Goal: Information Seeking & Learning: Learn about a topic

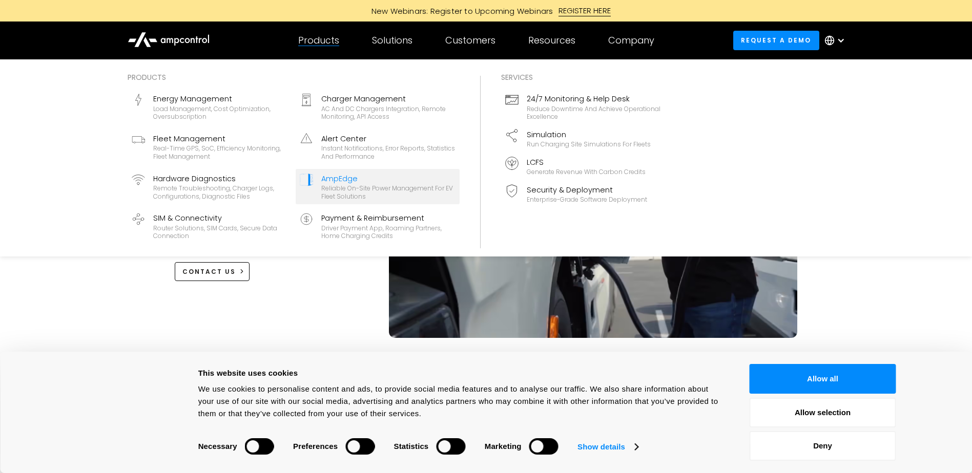
click at [341, 173] on div "AmpEdge" at bounding box center [388, 178] width 134 height 11
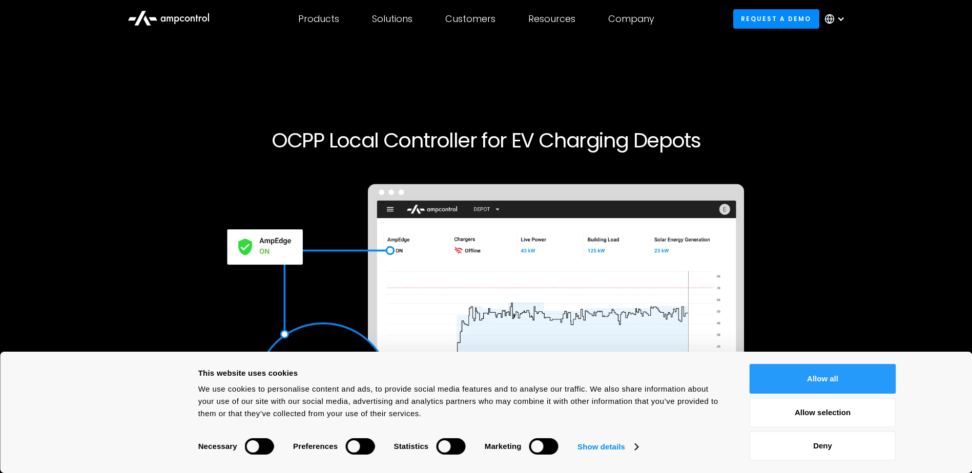
click at [799, 370] on button "Allow all" at bounding box center [823, 379] width 147 height 30
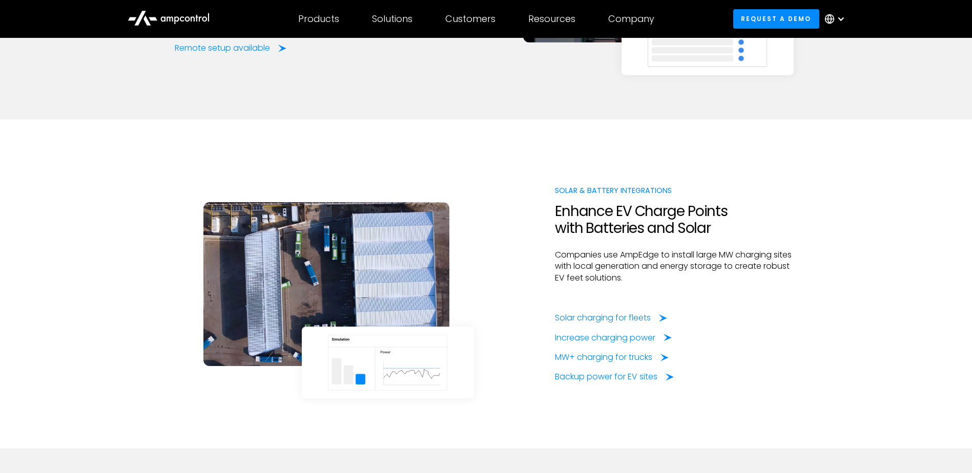
scroll to position [1486, 0]
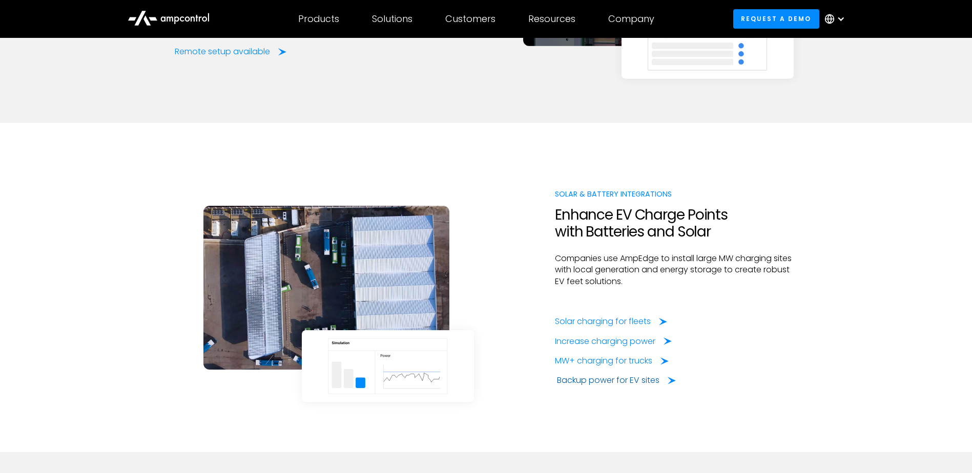
click at [639, 381] on div "Backup power for EV sites" at bounding box center [608, 380] width 102 height 11
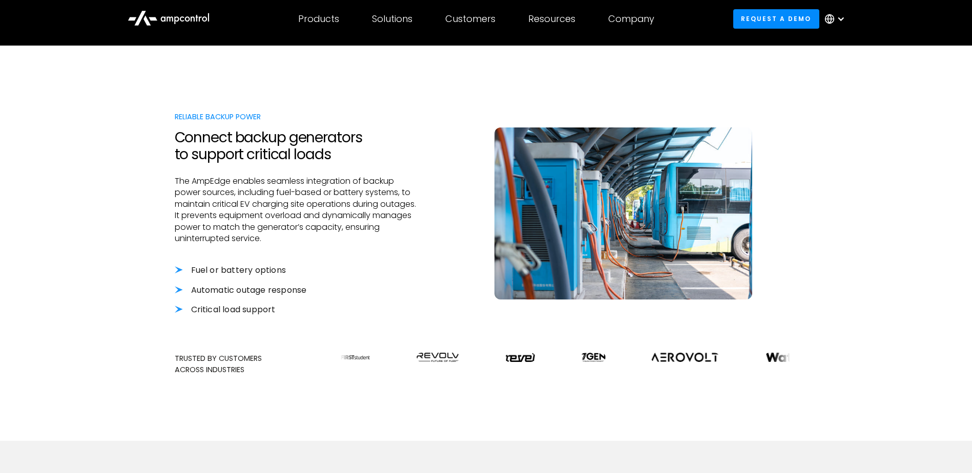
scroll to position [307, 0]
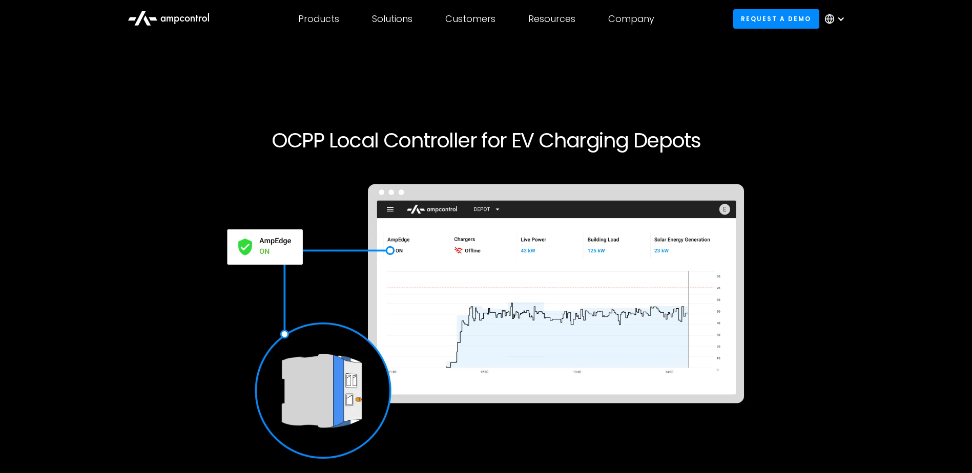
scroll to position [1486, 0]
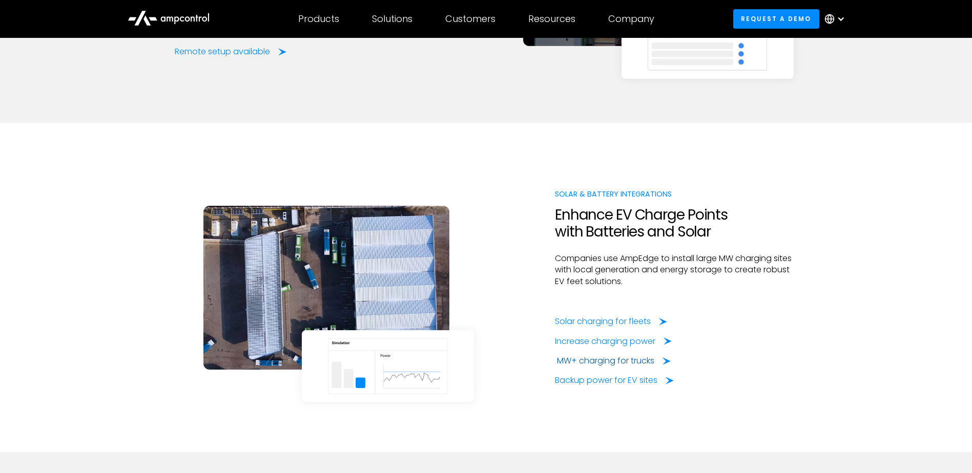
click at [606, 365] on div "MW+ charging for trucks" at bounding box center [605, 361] width 97 height 11
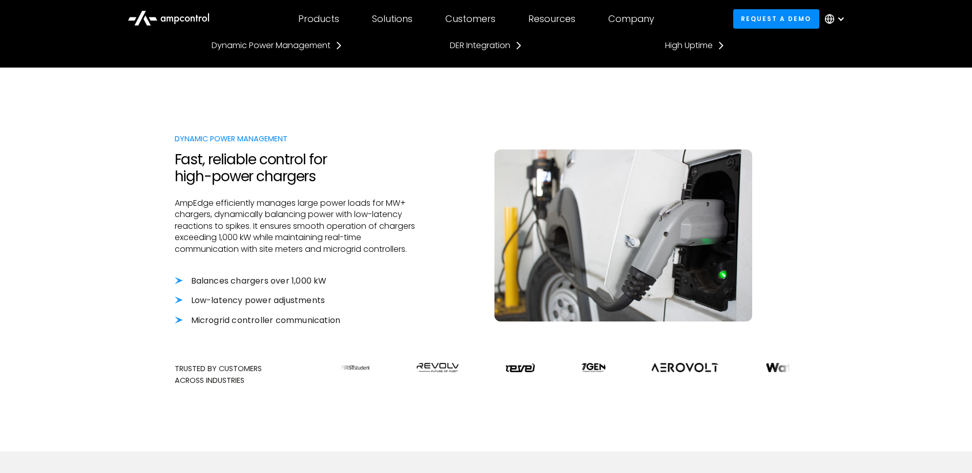
scroll to position [256, 0]
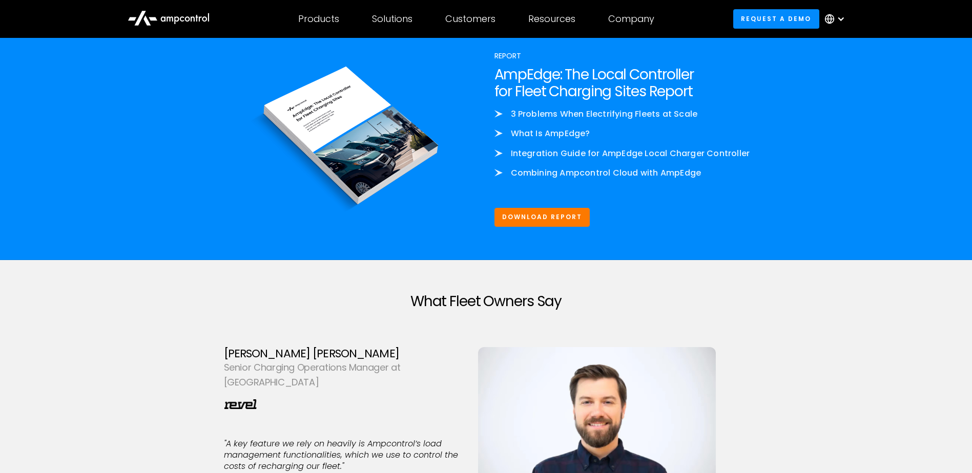
scroll to position [2562, 0]
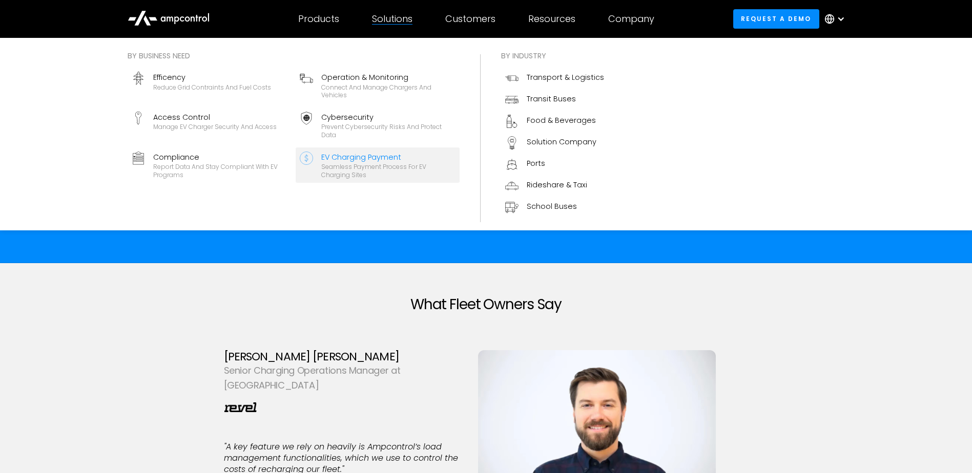
click at [367, 166] on div "Seamless Payment Process for EV Charging Sites" at bounding box center [388, 171] width 134 height 16
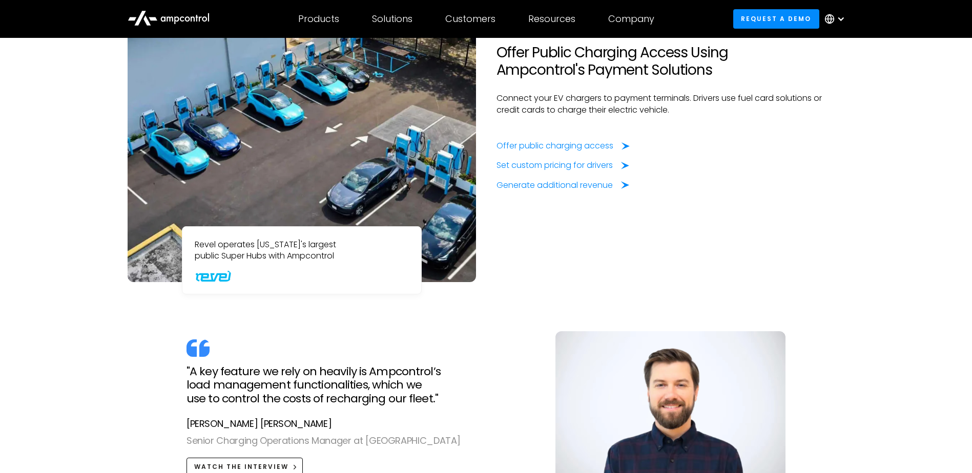
scroll to position [820, 0]
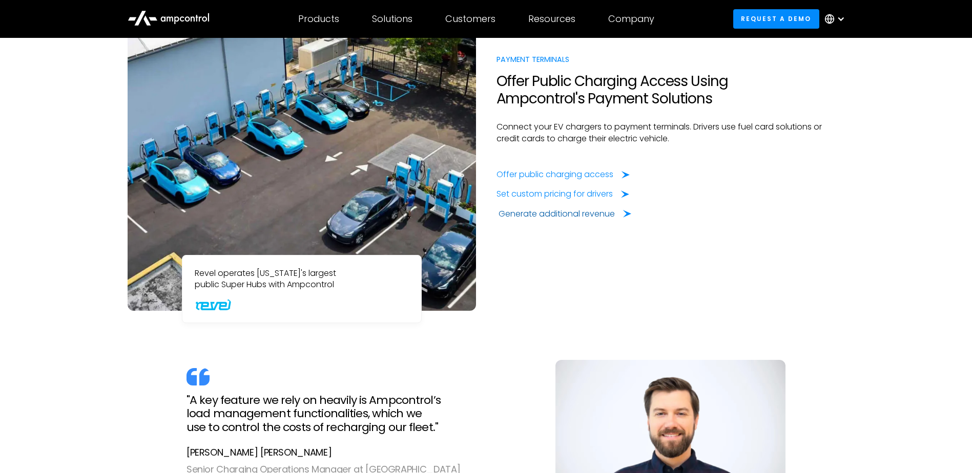
click at [574, 216] on div "Generate additional revenue" at bounding box center [557, 214] width 116 height 11
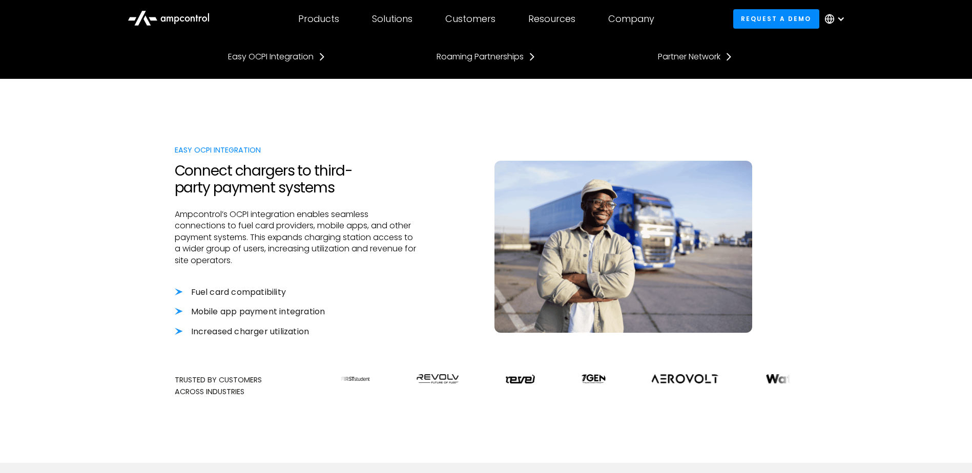
scroll to position [256, 0]
